Goal: Transaction & Acquisition: Book appointment/travel/reservation

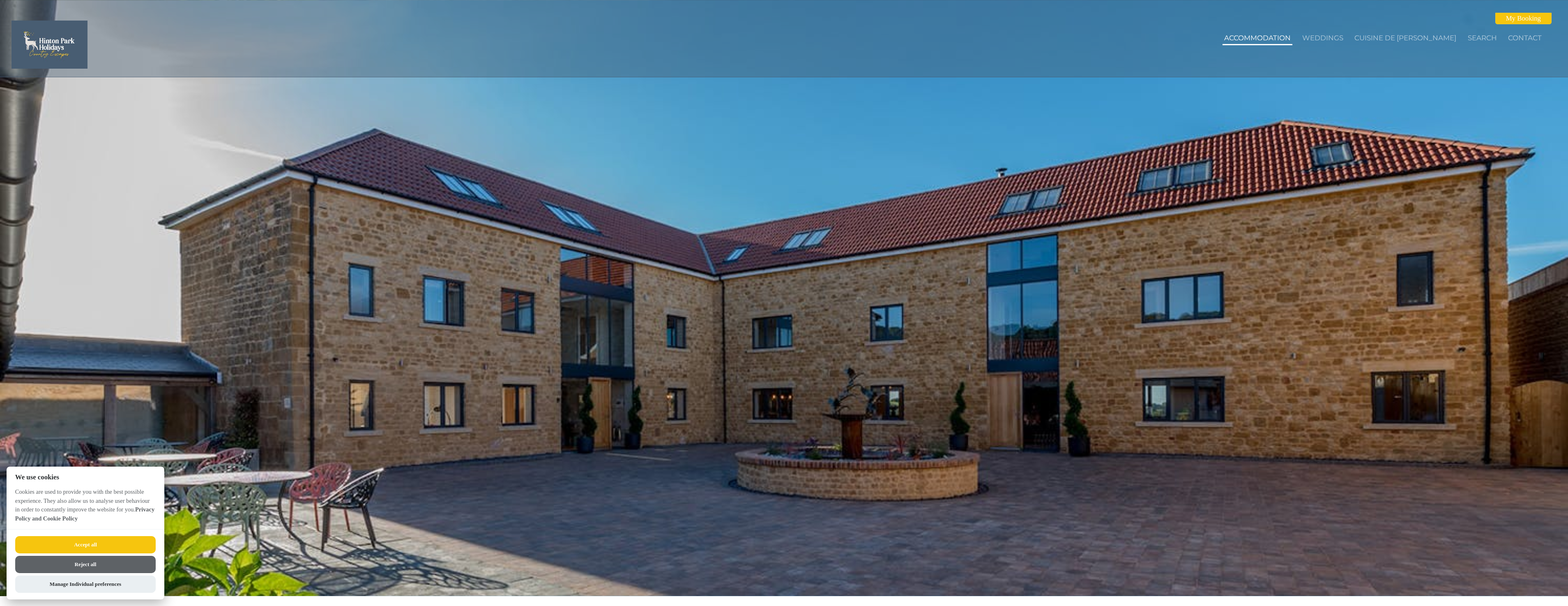
click at [1260, 35] on link "Accommodation" at bounding box center [1257, 37] width 66 height 8
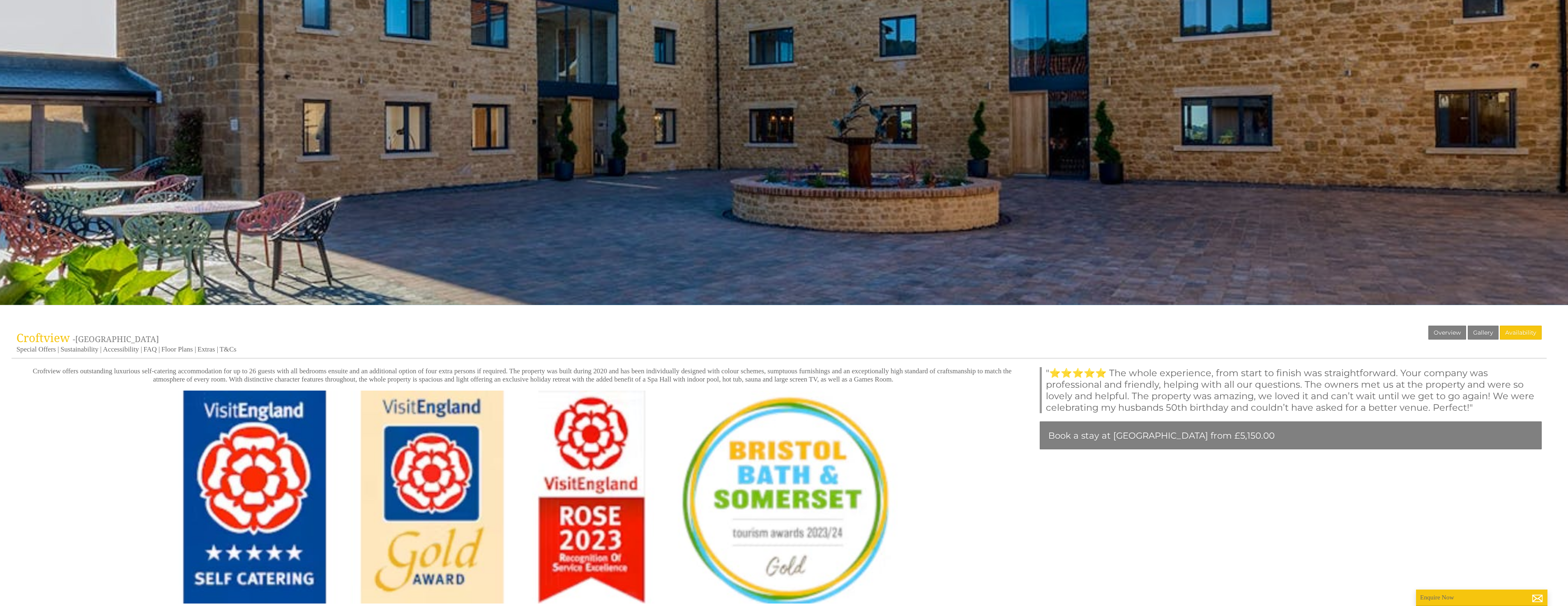
scroll to position [292, 0]
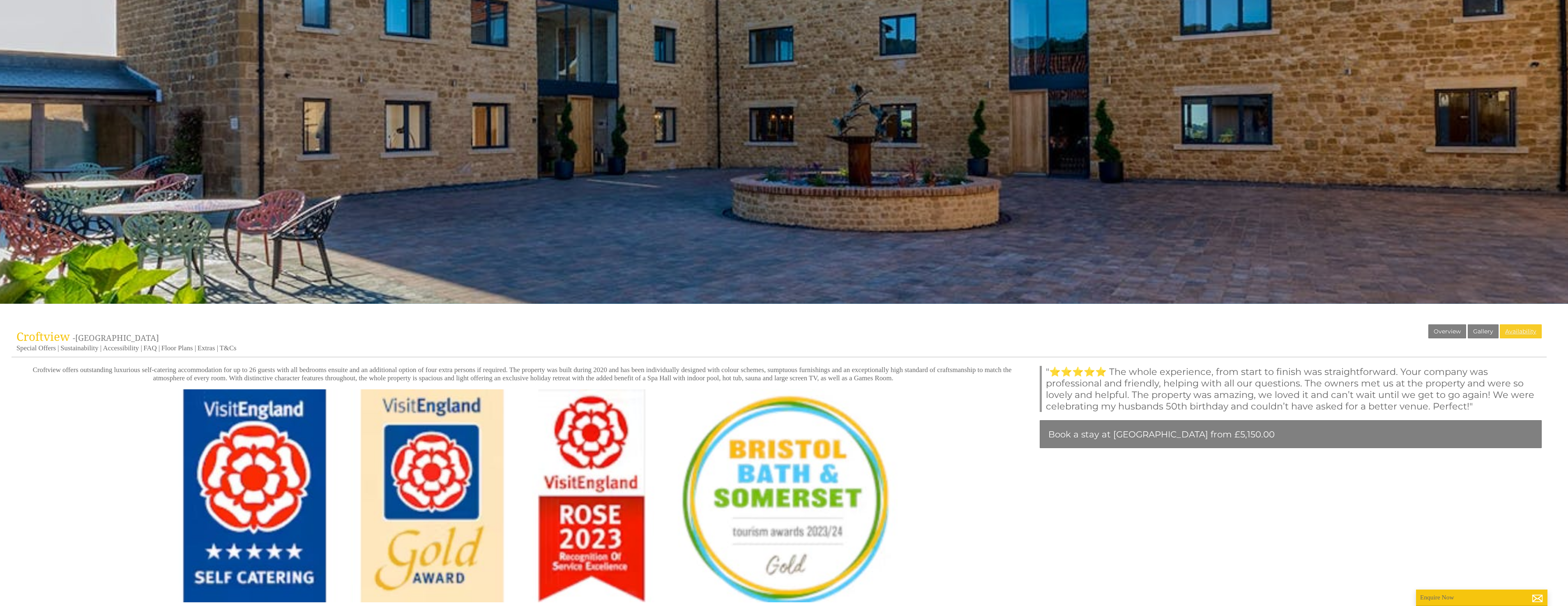
click at [1511, 327] on link "Availability" at bounding box center [1521, 331] width 42 height 14
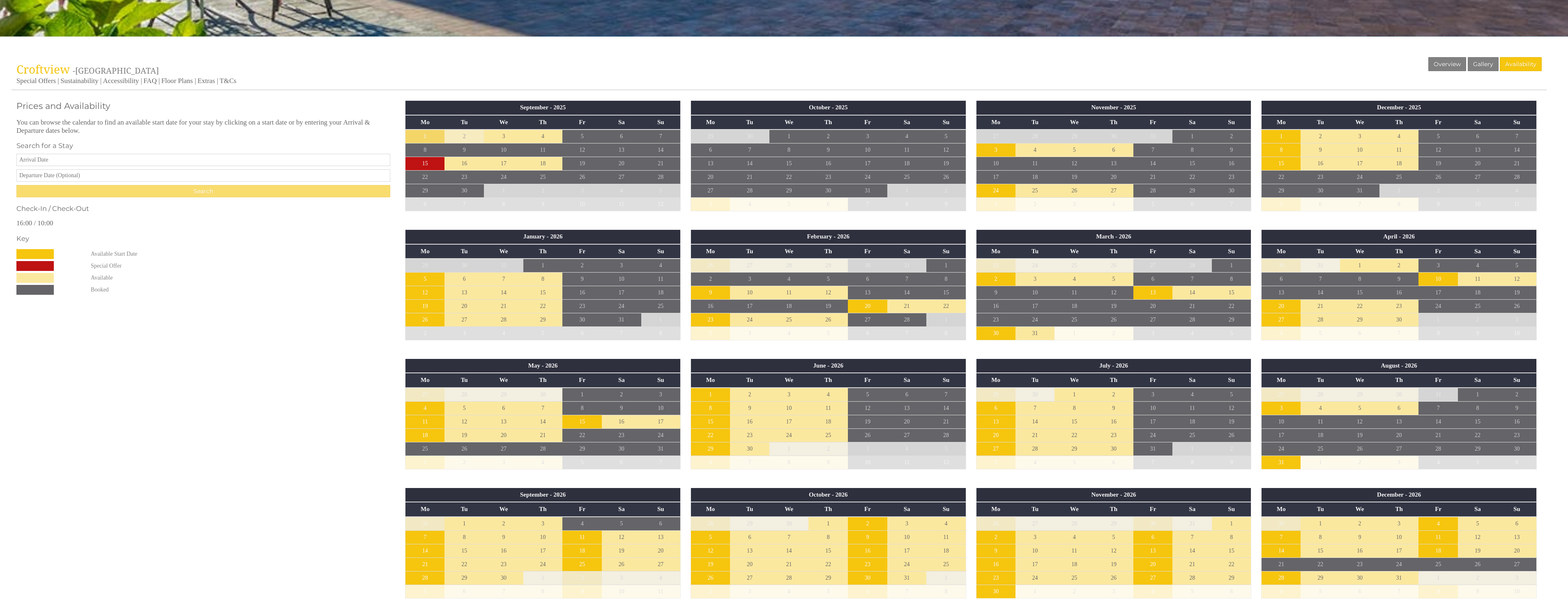
scroll to position [561, 0]
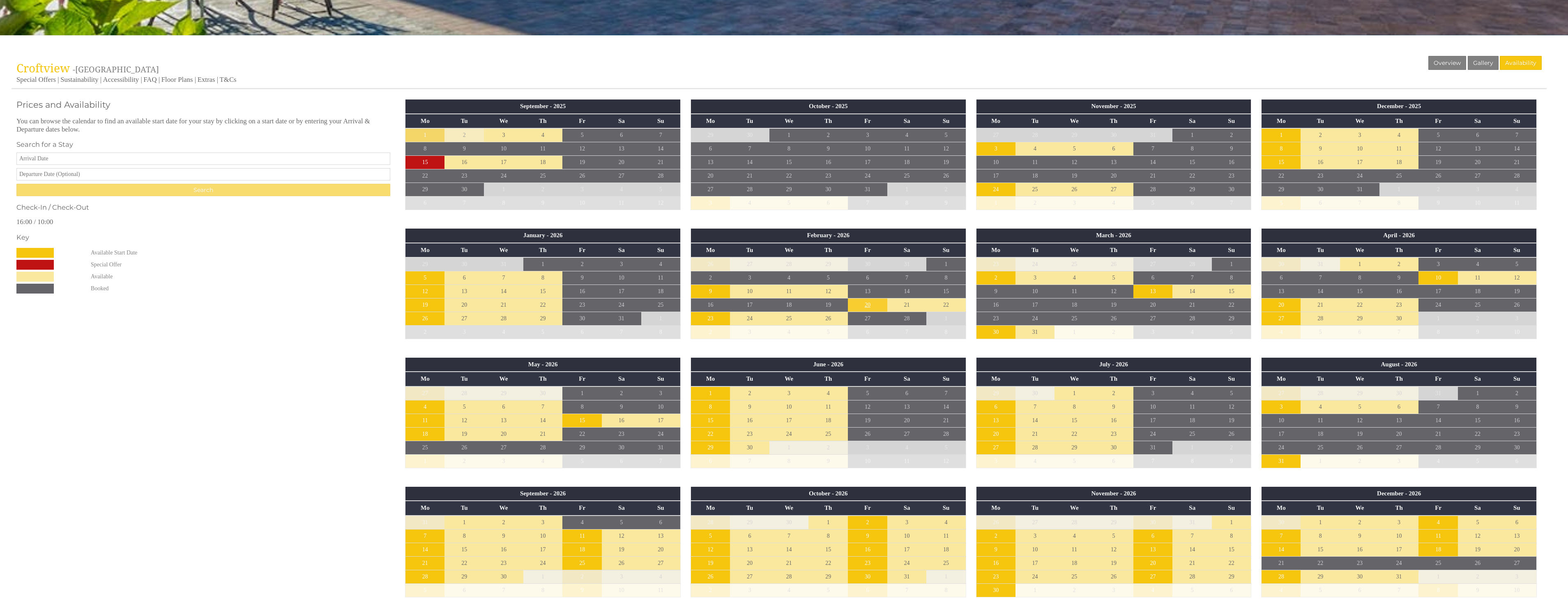
click at [861, 303] on td "20" at bounding box center [867, 305] width 40 height 13
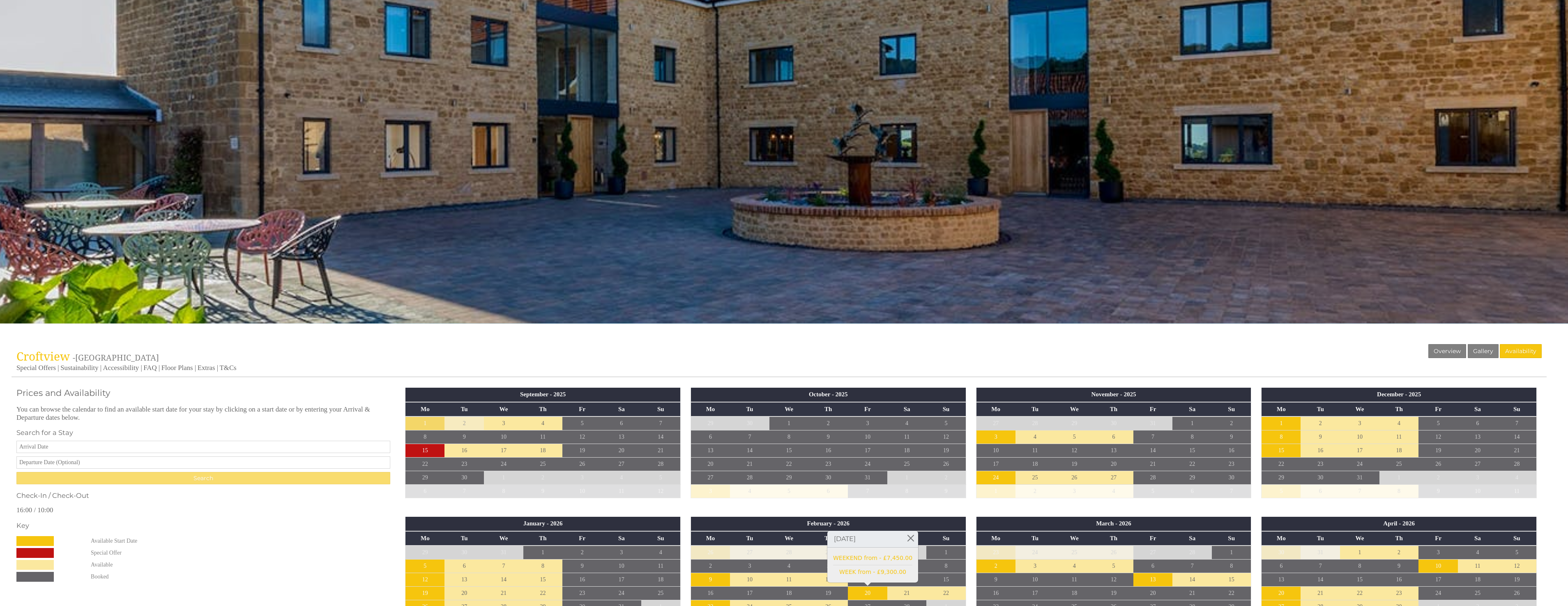
scroll to position [271, 0]
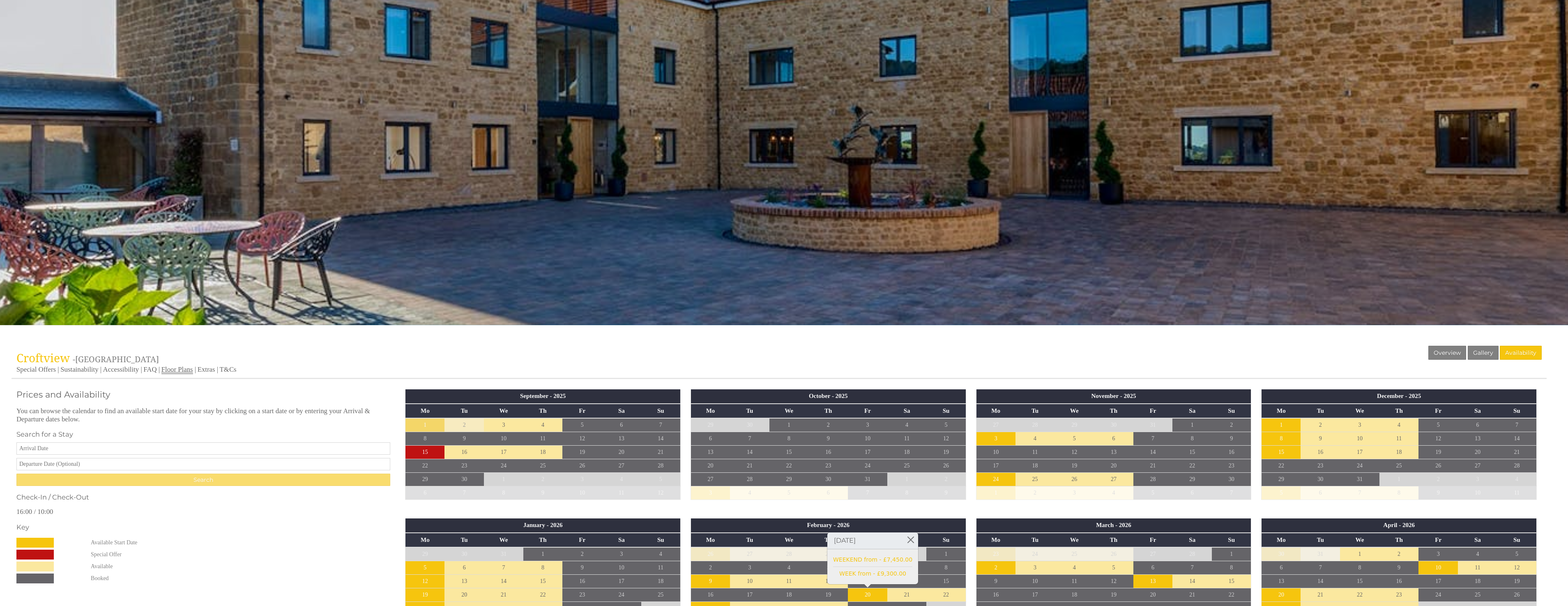
click at [181, 366] on link "Floor Plans" at bounding box center [177, 370] width 32 height 9
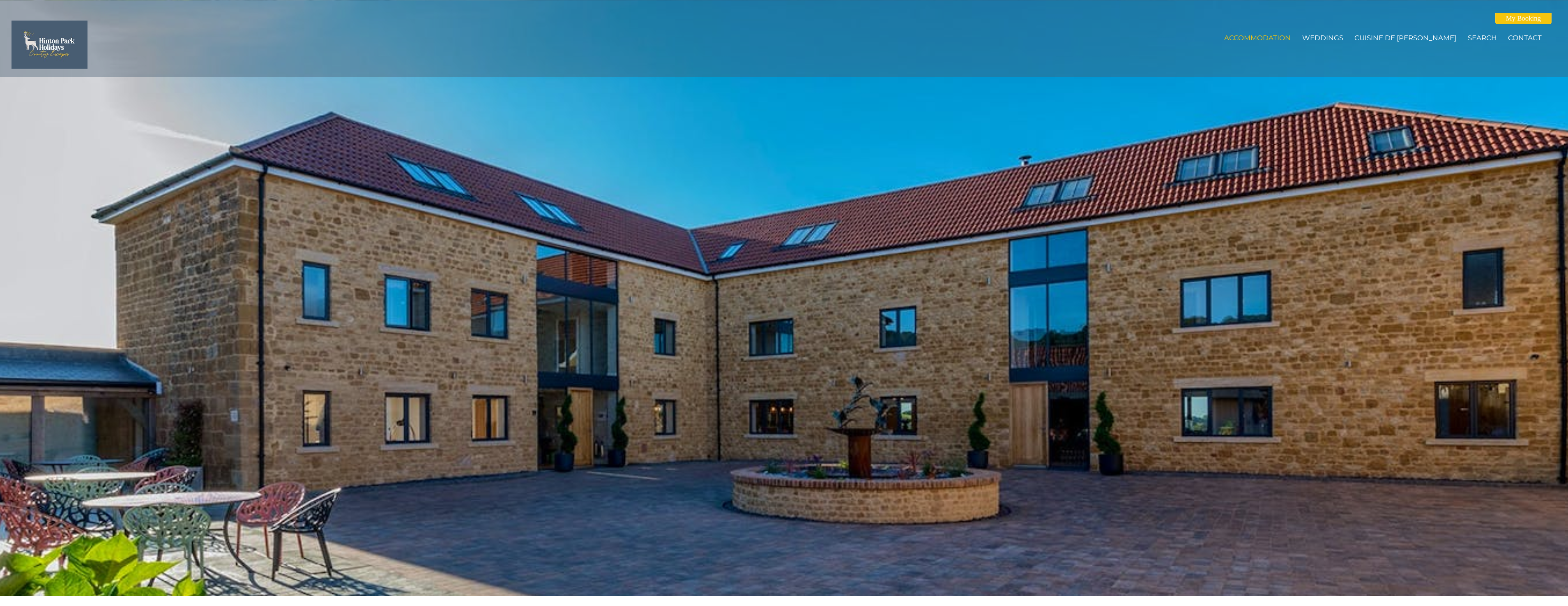
click at [1566, 37] on header "Accommodation Weddings Cuisine de [PERSON_NAME] Search Contact My Booking My Bo…" at bounding box center [784, 38] width 1568 height 77
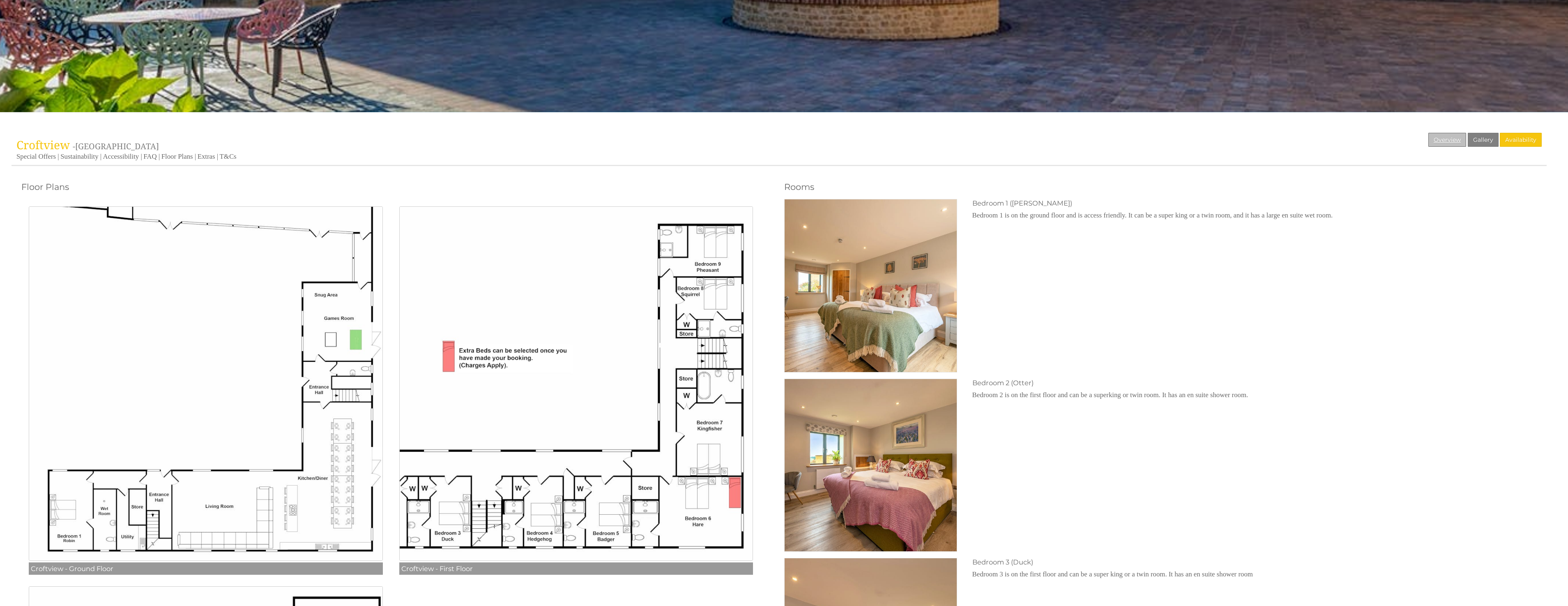
click at [1458, 138] on link "Overview" at bounding box center [1447, 139] width 38 height 14
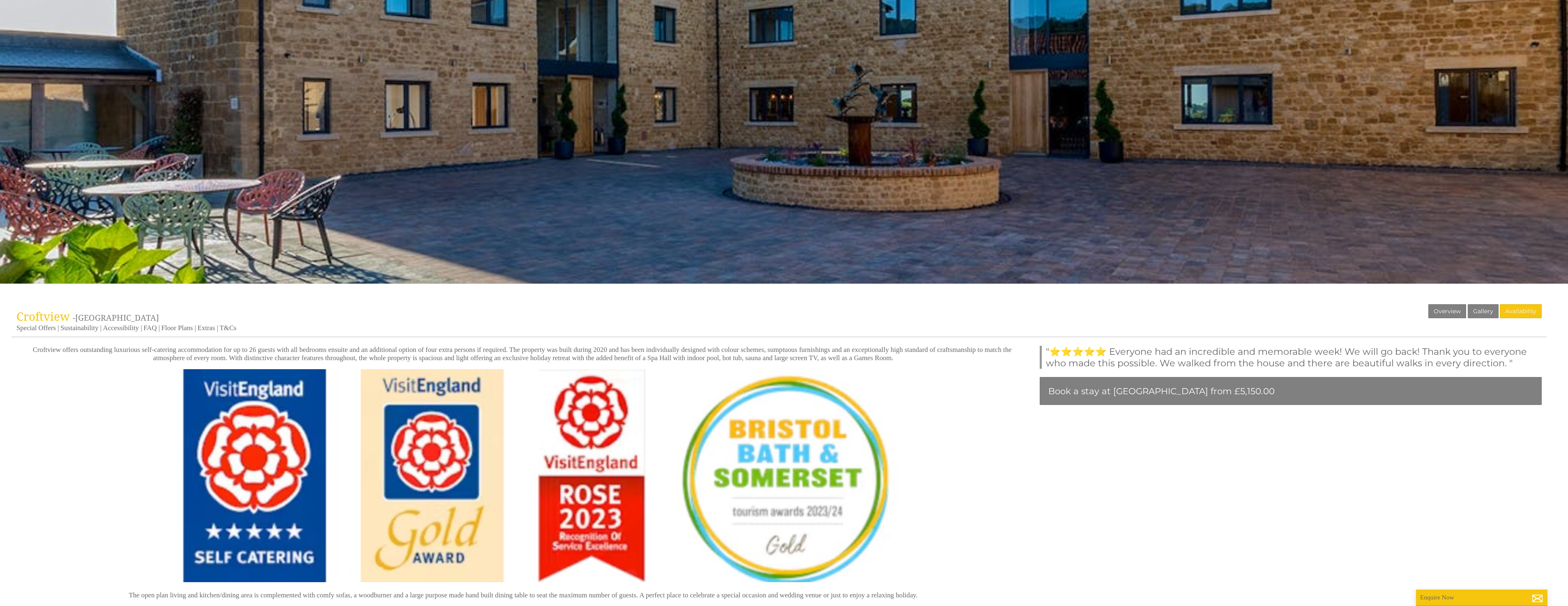
scroll to position [317, 0]
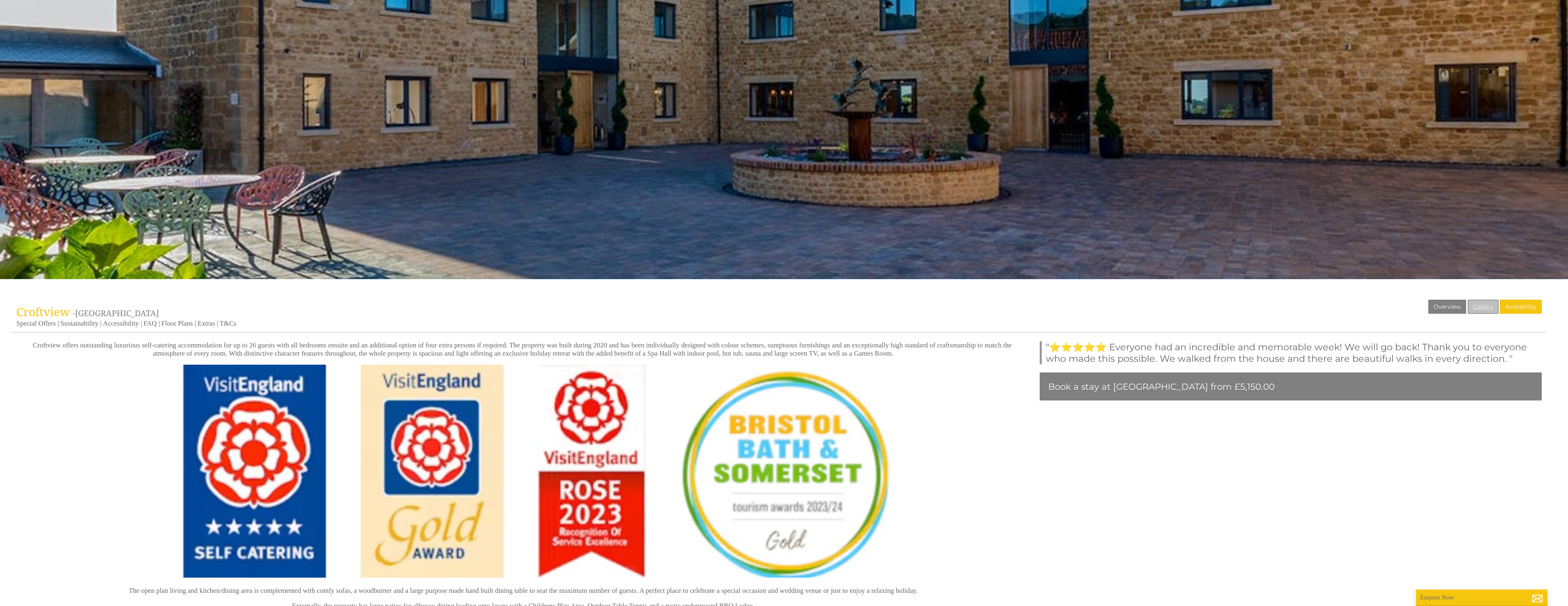
click at [1479, 303] on link "Gallery" at bounding box center [1483, 306] width 31 height 14
